Goal: Navigation & Orientation: Find specific page/section

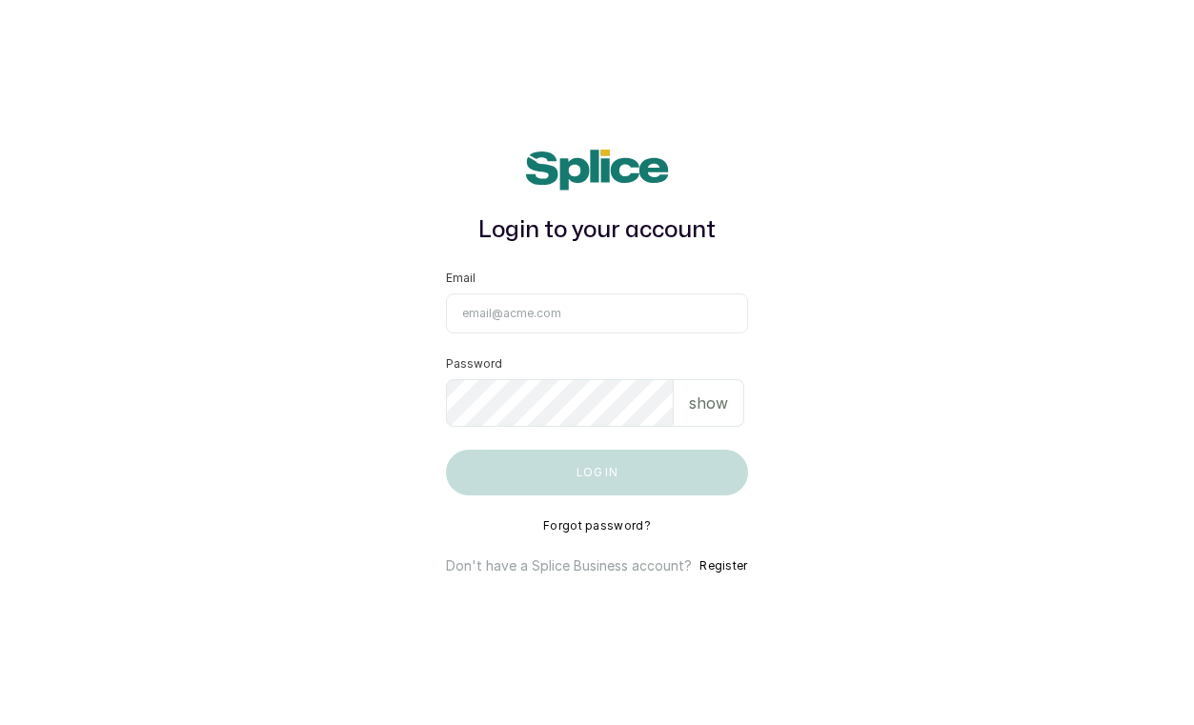
click at [582, 322] on input "Email" at bounding box center [596, 314] width 301 height 40
type input "[PERSON_NAME][EMAIL_ADDRESS][DOMAIN_NAME]"
click at [597, 472] on button "Log in" at bounding box center [596, 473] width 301 height 46
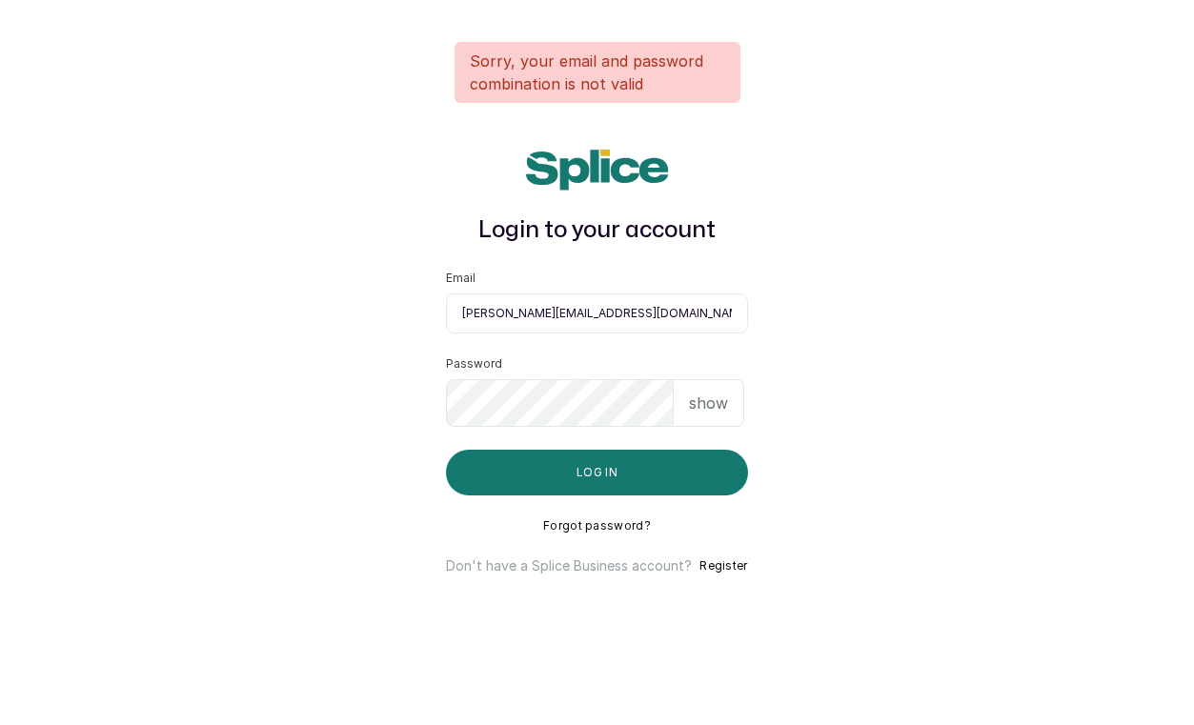
click at [707, 406] on p "show" at bounding box center [708, 403] width 39 height 23
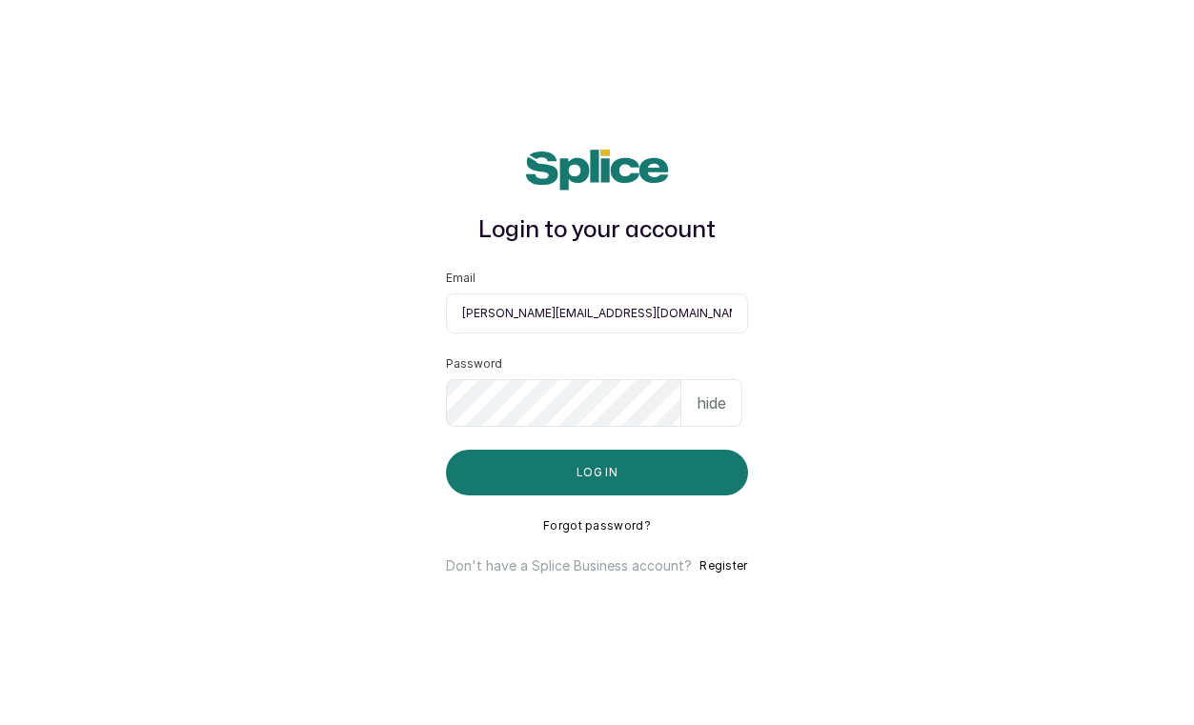
click at [597, 472] on button "Log in" at bounding box center [596, 473] width 301 height 46
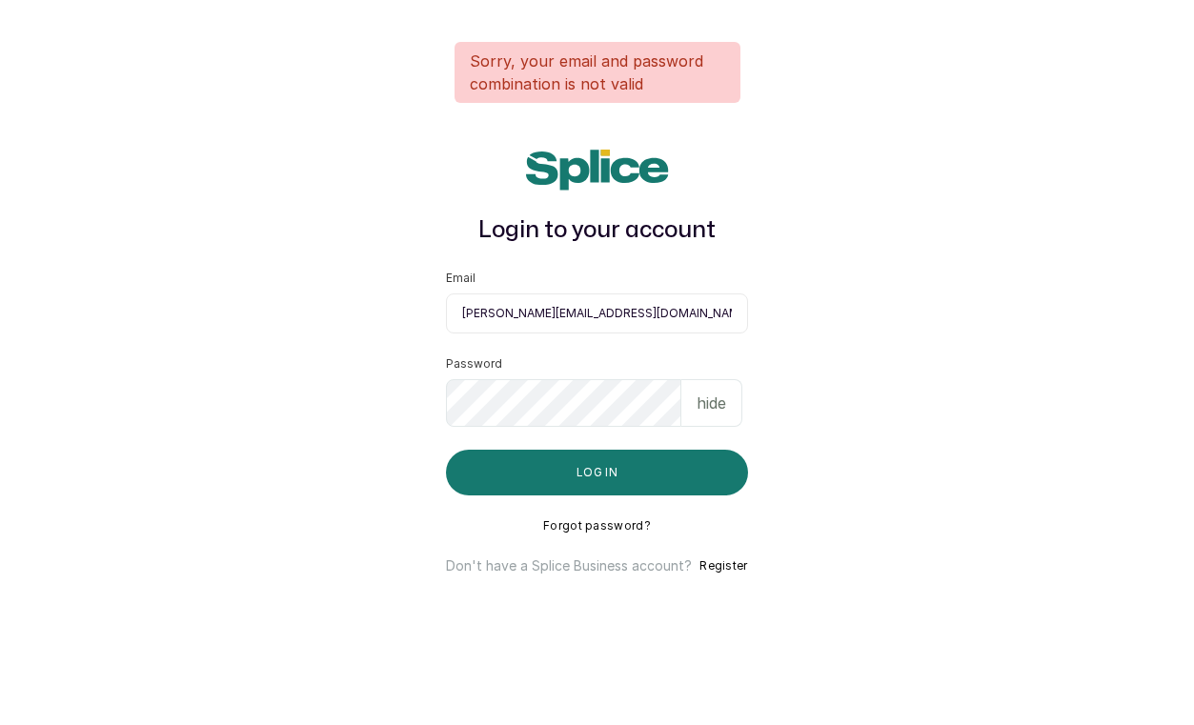
click at [597, 472] on button "Log in" at bounding box center [596, 473] width 301 height 46
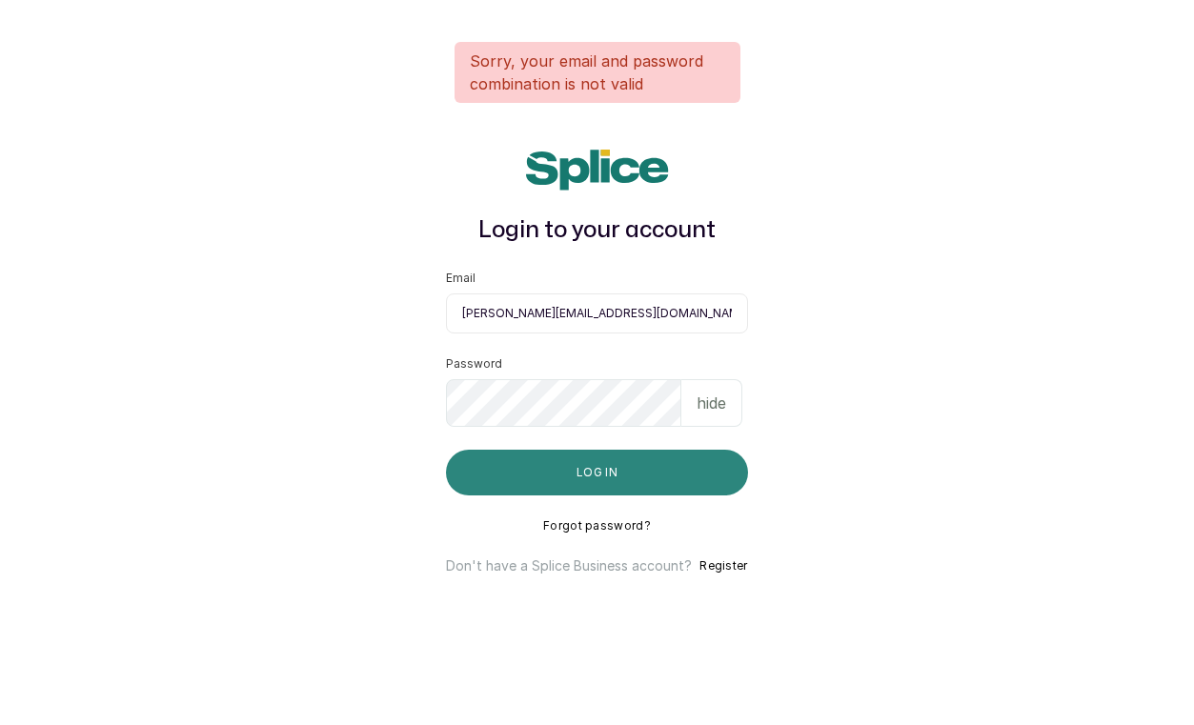
click at [631, 472] on button "Log in" at bounding box center [596, 473] width 301 height 46
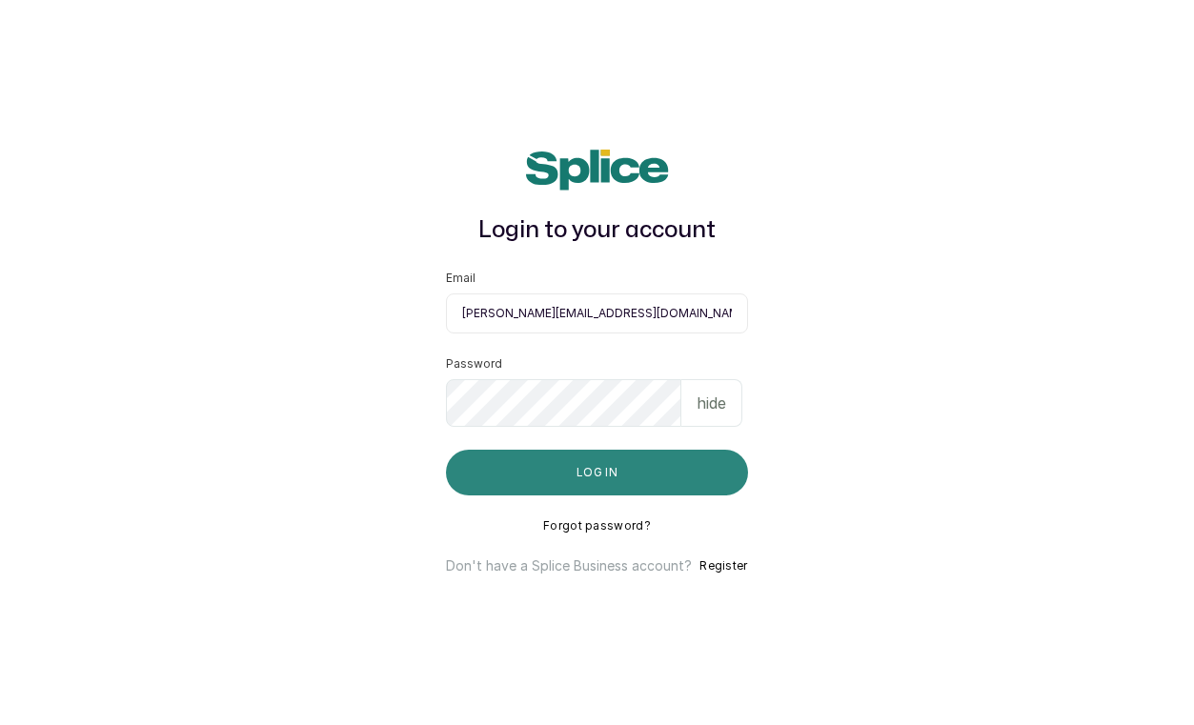
click at [633, 483] on button "Log in" at bounding box center [596, 473] width 301 height 46
click at [546, 476] on button "Log in" at bounding box center [596, 473] width 301 height 46
click at [411, 519] on main "Login to your account Email [PERSON_NAME][EMAIL_ADDRESS][DOMAIN_NAME] Password …" at bounding box center [597, 362] width 1194 height 725
click at [493, 479] on button "Log in" at bounding box center [596, 473] width 301 height 46
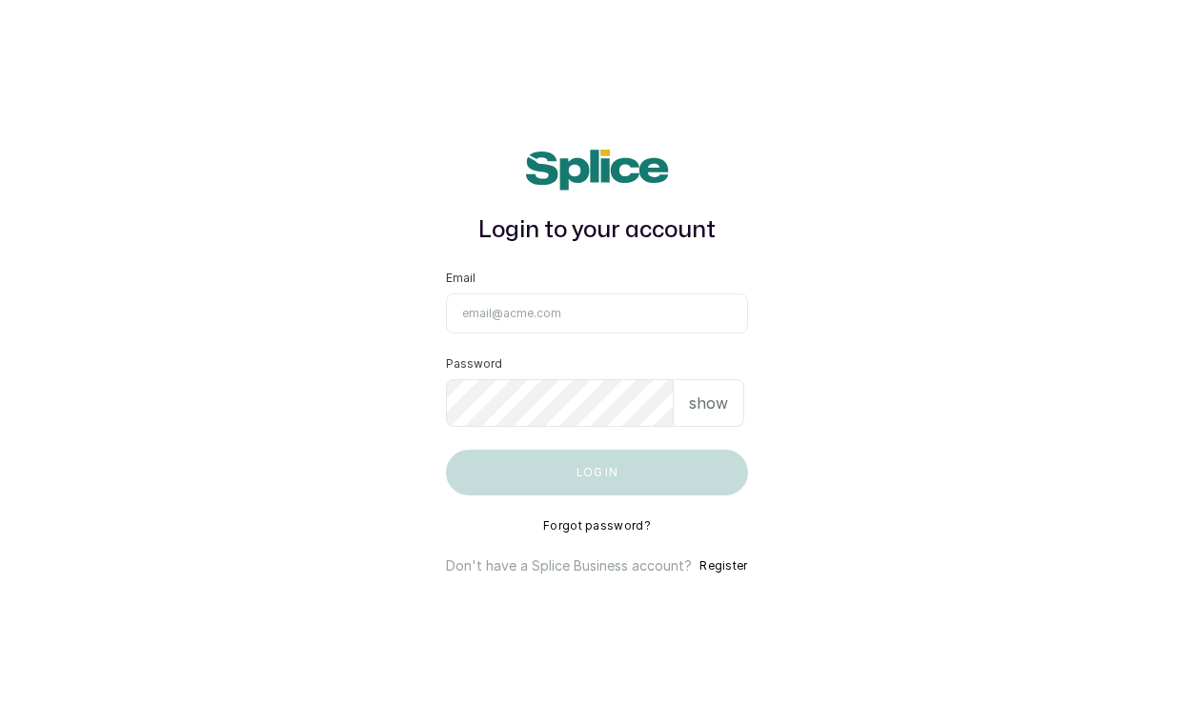
type input "gracie@elewyn.com"
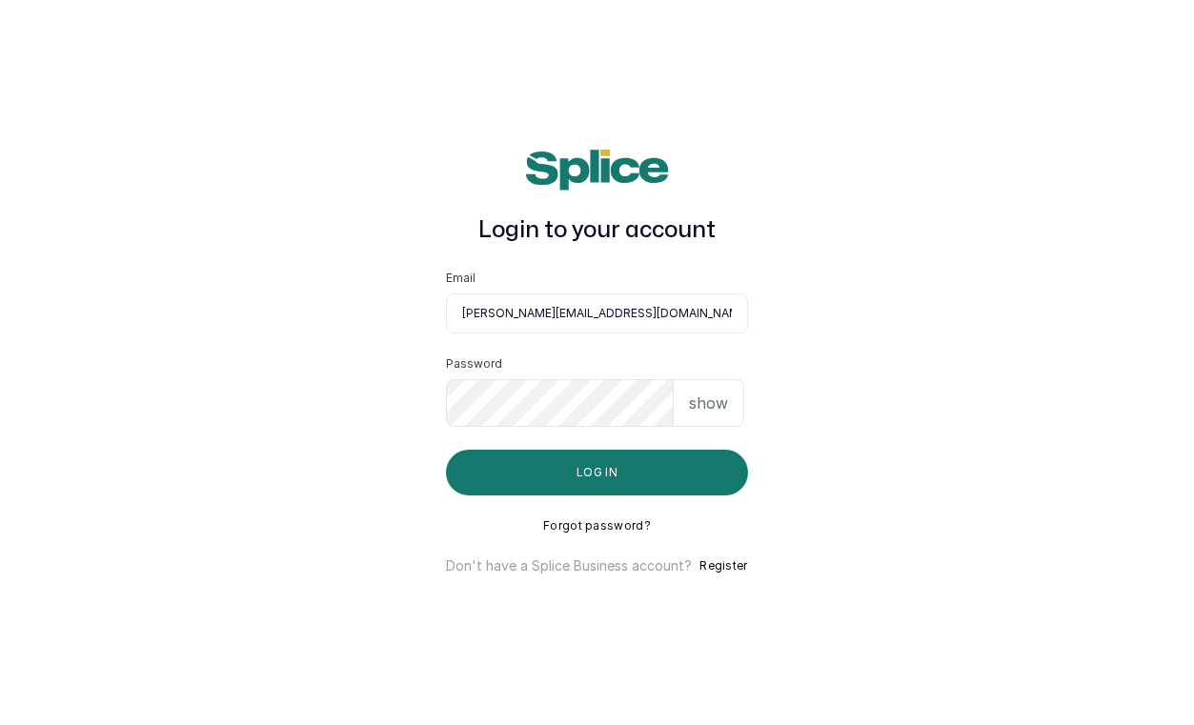
click at [713, 398] on p "show" at bounding box center [708, 403] width 39 height 23
click at [597, 472] on button "Log in" at bounding box center [596, 473] width 301 height 46
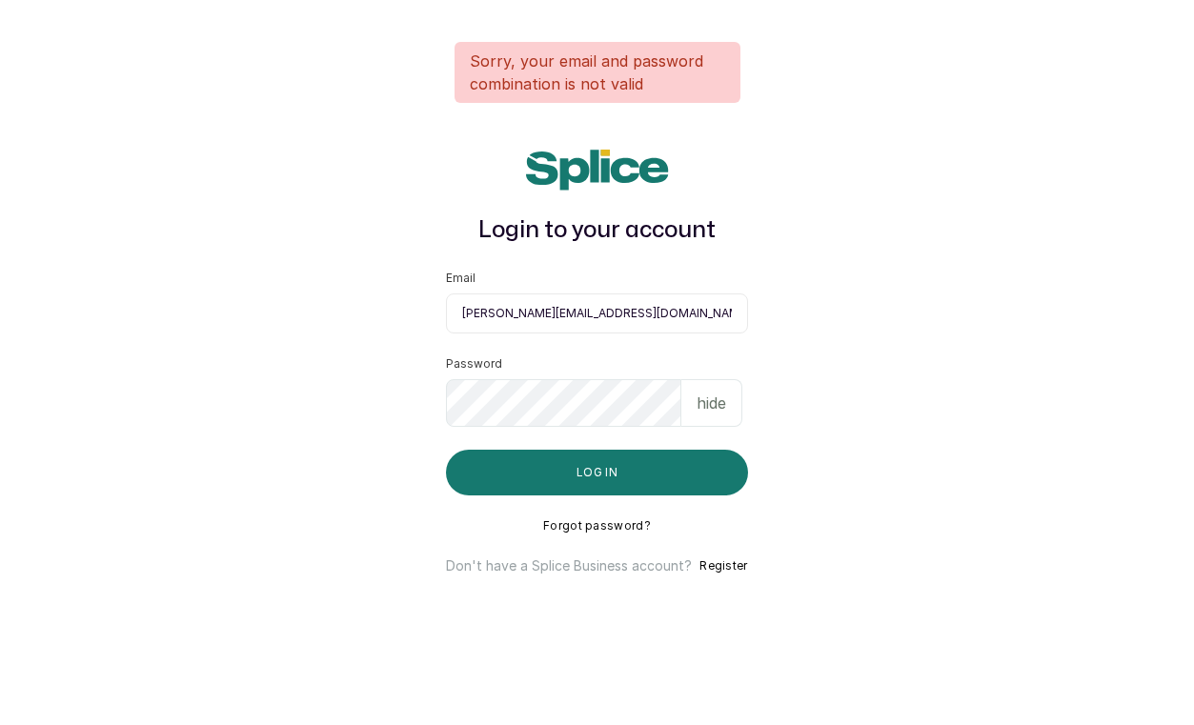
click at [597, 472] on button "Log in" at bounding box center [596, 473] width 301 height 46
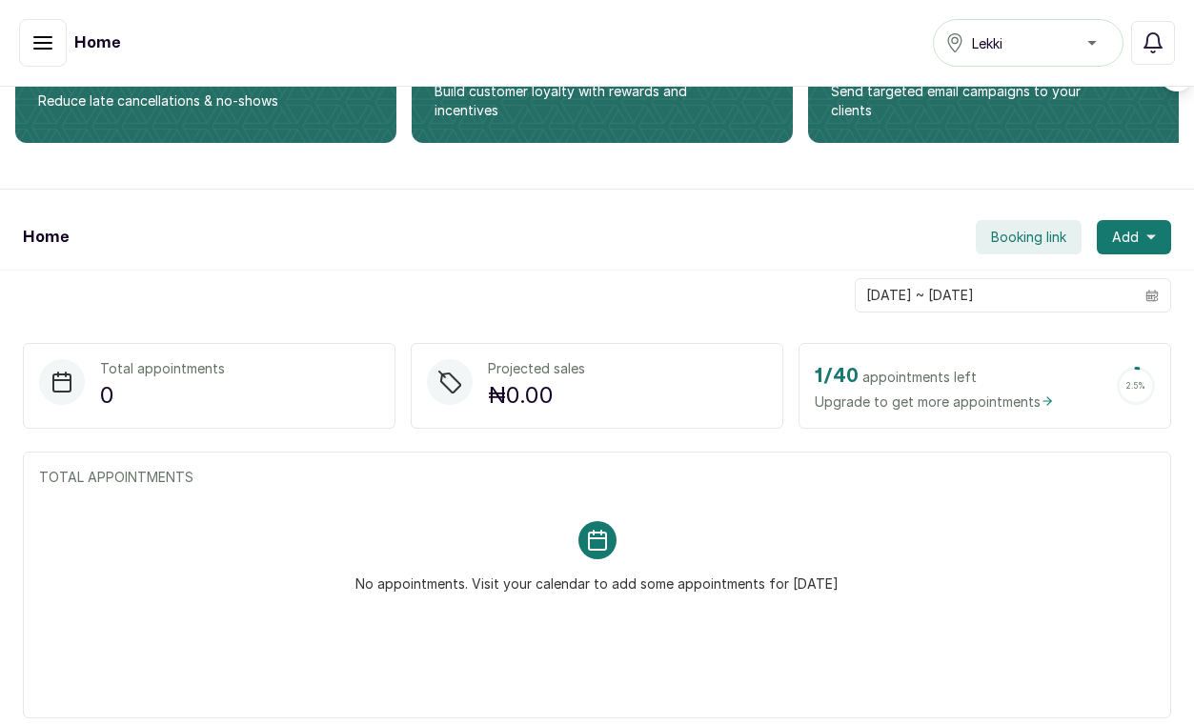
scroll to position [92, 0]
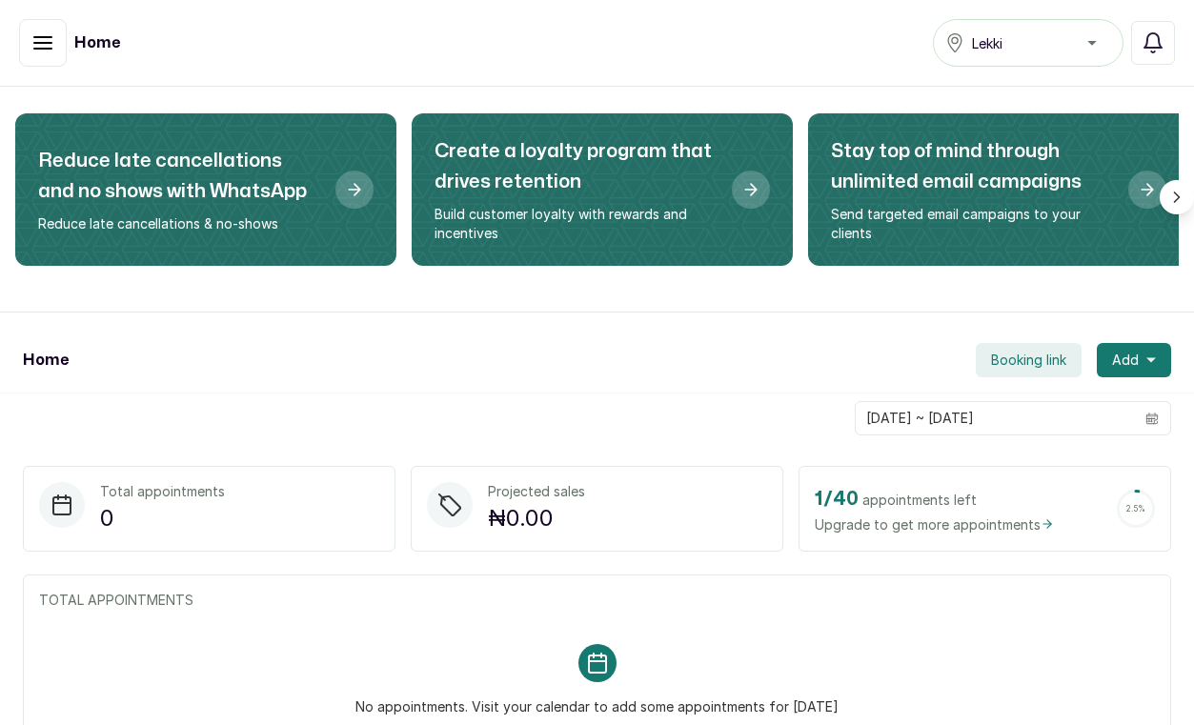
click at [48, 40] on icon "button" at bounding box center [42, 42] width 23 height 23
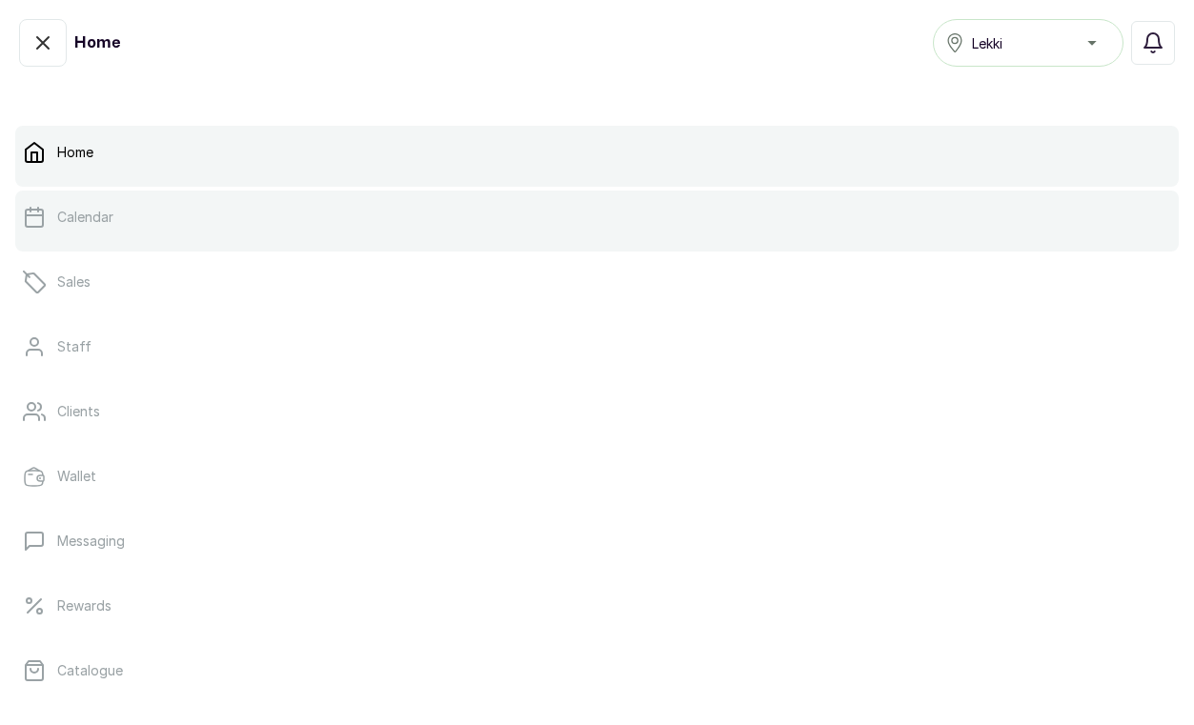
click at [104, 244] on div at bounding box center [597, 248] width 1164 height 8
click at [80, 228] on link "Calendar" at bounding box center [597, 217] width 1164 height 53
